Goal: Task Accomplishment & Management: Use online tool/utility

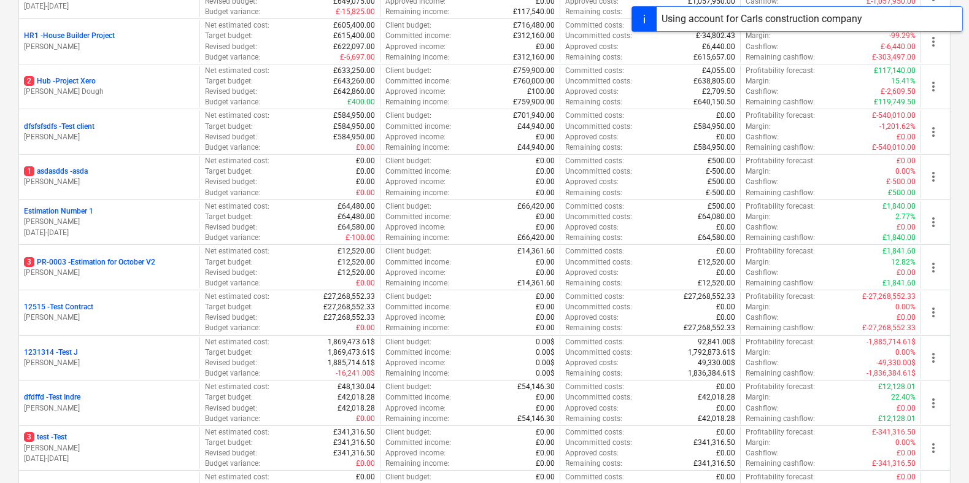
scroll to position [407, 0]
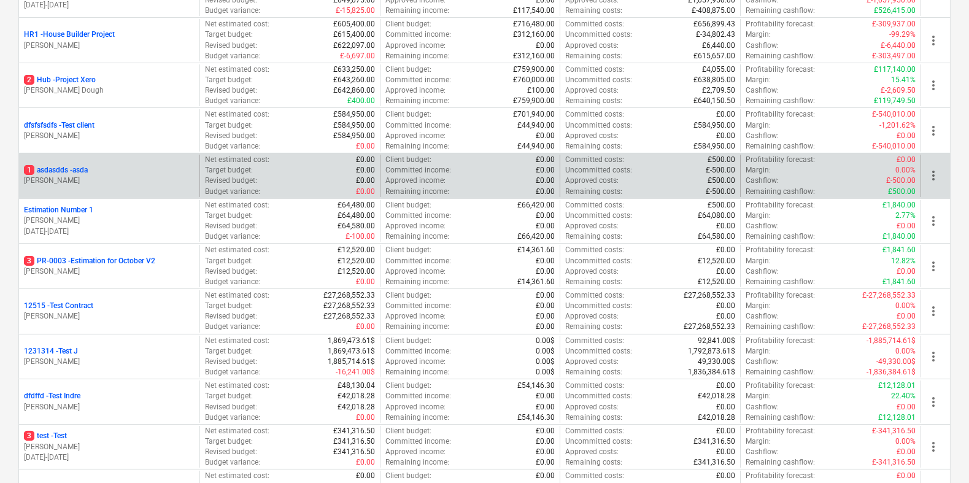
click at [275, 165] on div "Target budget : £0.00" at bounding box center [290, 170] width 170 height 10
click at [76, 155] on div "1 asdasdds - [PERSON_NAME]" at bounding box center [109, 176] width 180 height 42
click at [69, 170] on p "1 asdasdds - asda" at bounding box center [56, 170] width 64 height 10
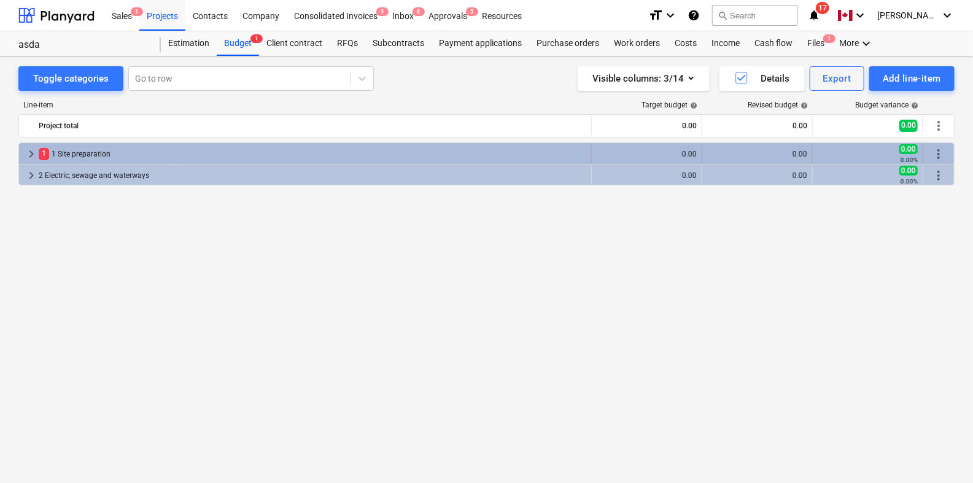
click at [941, 153] on span "more_vert" at bounding box center [938, 154] width 15 height 15
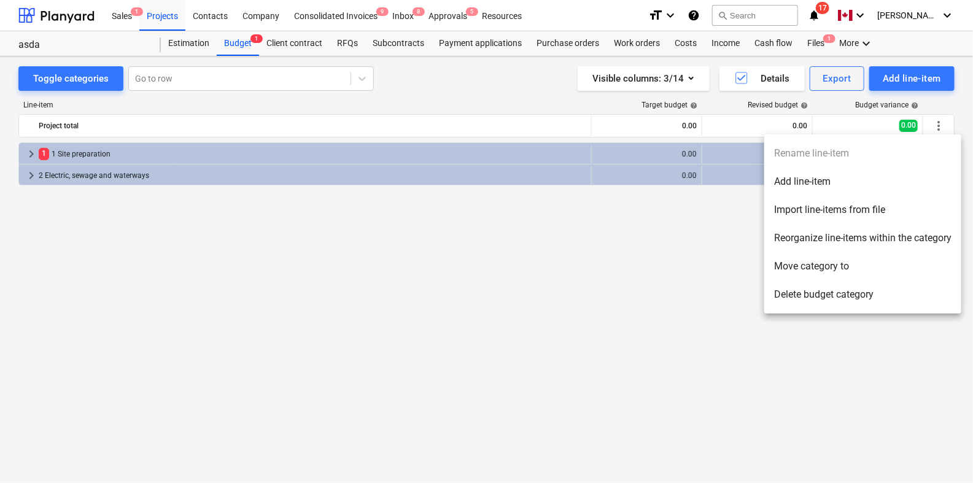
click at [851, 282] on li "Delete budget category" at bounding box center [862, 294] width 197 height 28
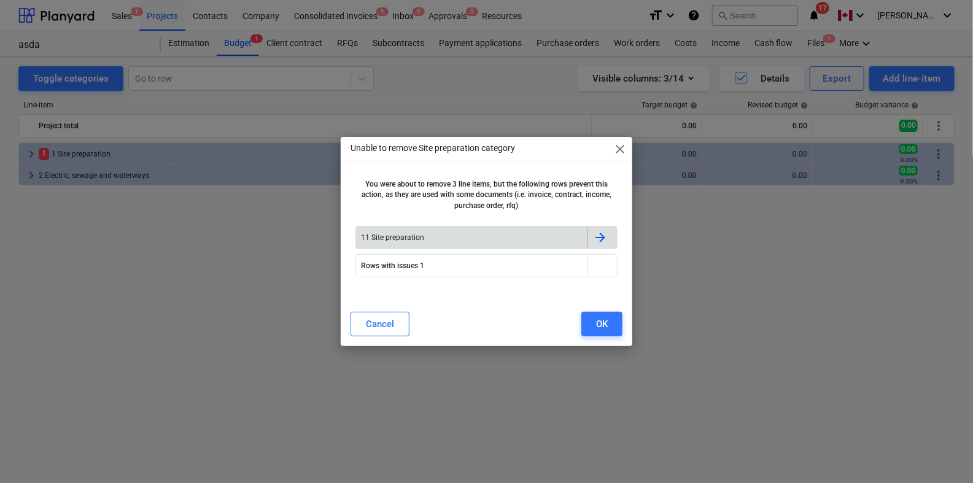
click at [559, 237] on div "11 Site preparation" at bounding box center [472, 238] width 232 height 20
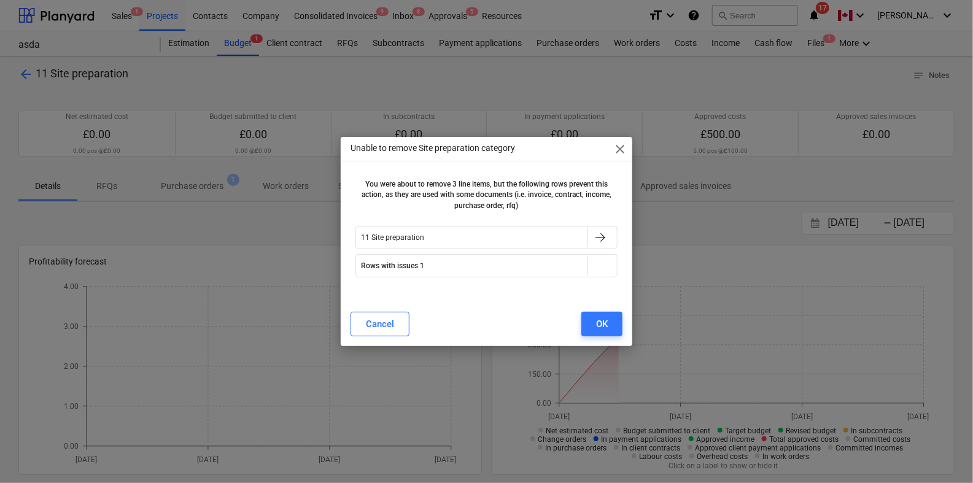
click at [207, 204] on div "Unable to remove Site preparation category close You were about to remove 3 lin…" at bounding box center [486, 241] width 973 height 483
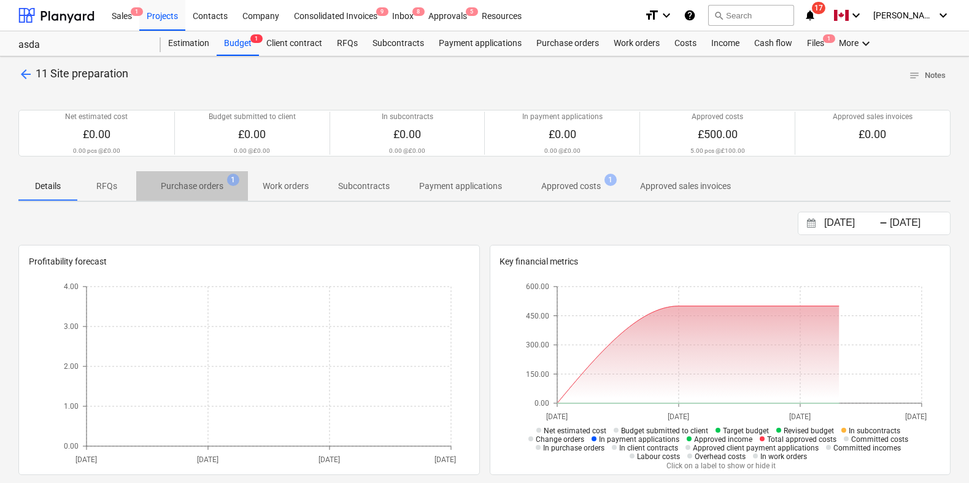
click at [192, 188] on p "Purchase orders" at bounding box center [192, 186] width 63 height 13
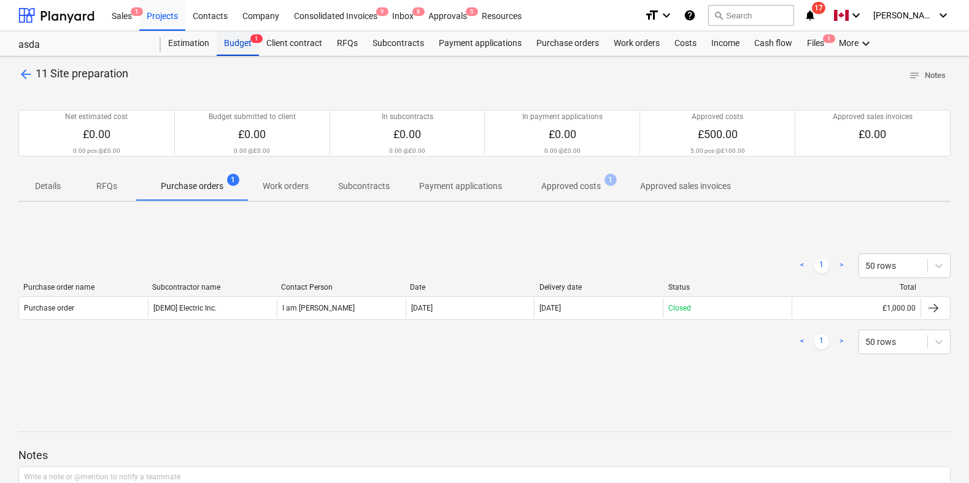
click at [231, 39] on div "Budget 1" at bounding box center [238, 43] width 42 height 25
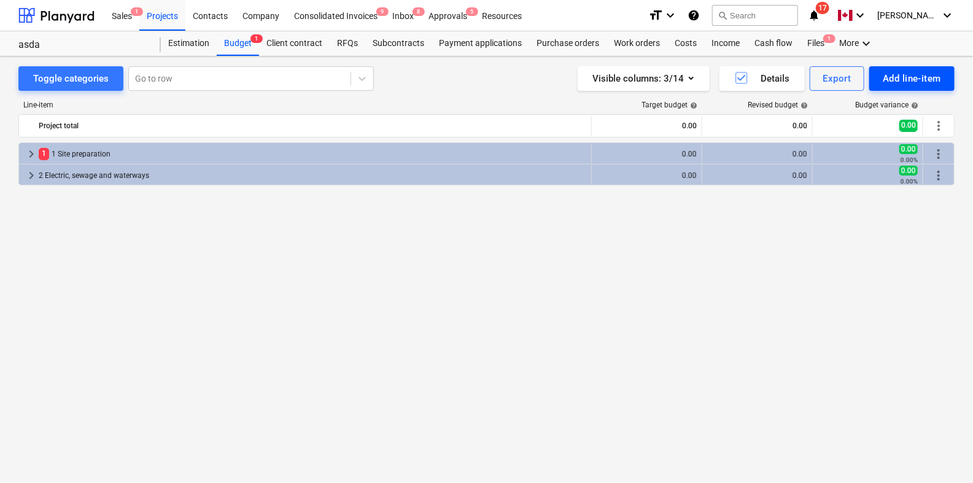
click at [931, 72] on div "Add line-item" at bounding box center [911, 79] width 58 height 16
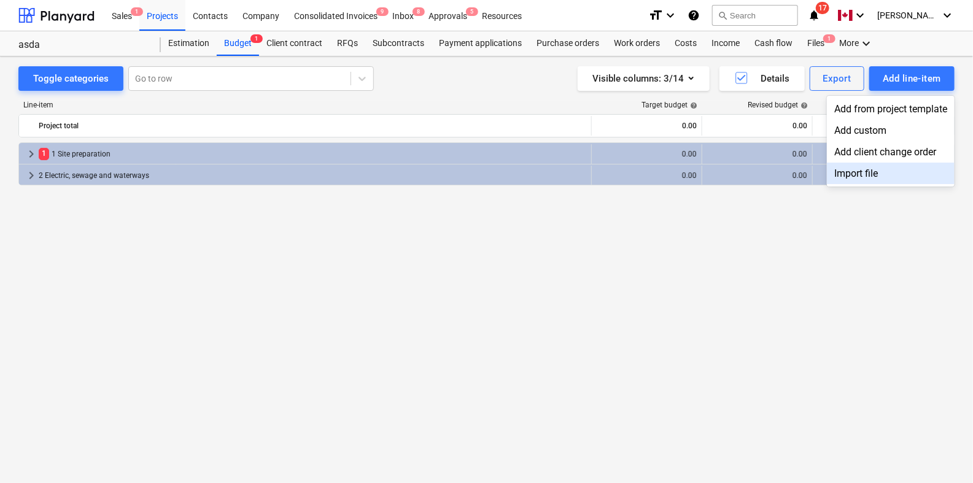
click at [866, 171] on div "Import file" at bounding box center [890, 173] width 128 height 21
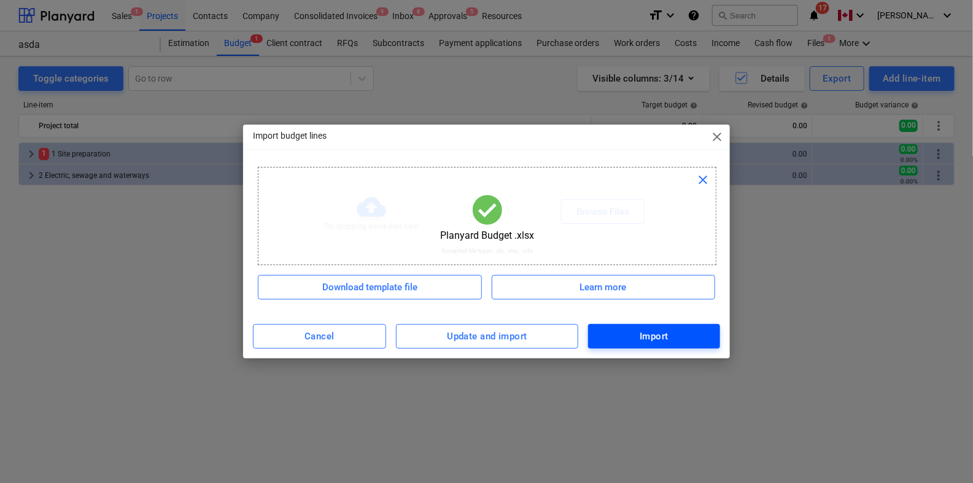
click at [628, 337] on span "Import" at bounding box center [653, 336] width 104 height 16
